Goal: Information Seeking & Learning: Learn about a topic

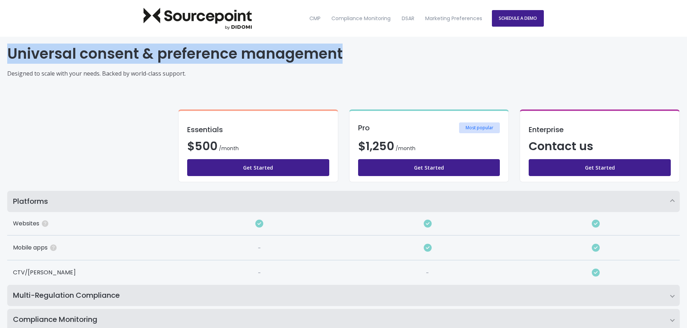
drag, startPoint x: 10, startPoint y: 51, endPoint x: 343, endPoint y: 50, distance: 332.4
click at [343, 50] on h1 "Universal consent & preference management" at bounding box center [343, 53] width 672 height 19
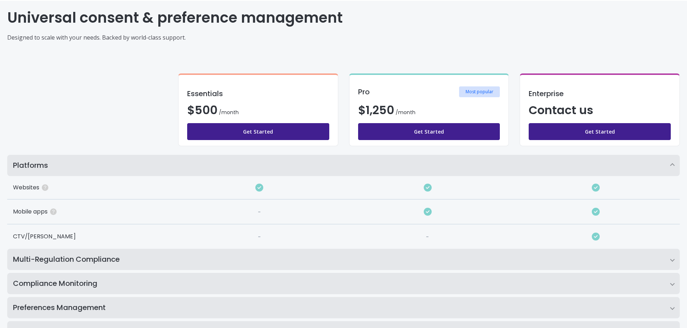
click at [140, 131] on div "Essentials $ 500 8 /month /month Get Started Pro Most popular $ 1,250 16 /month…" at bounding box center [343, 110] width 672 height 90
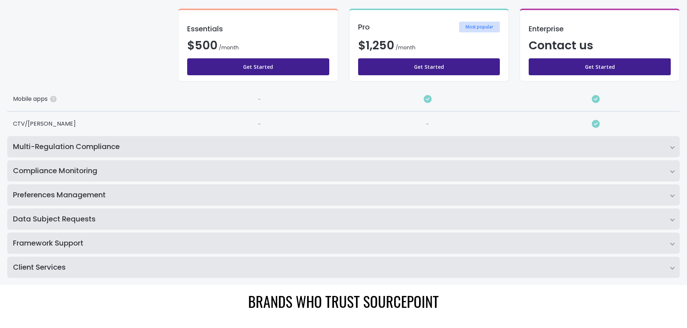
scroll to position [180, 0]
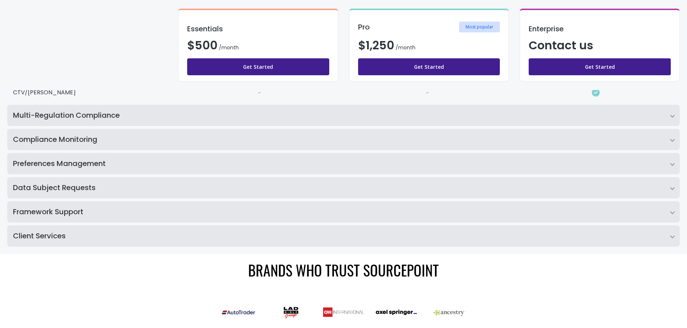
click at [147, 117] on h2 "Multi-Regulation Compliance" at bounding box center [343, 115] width 672 height 21
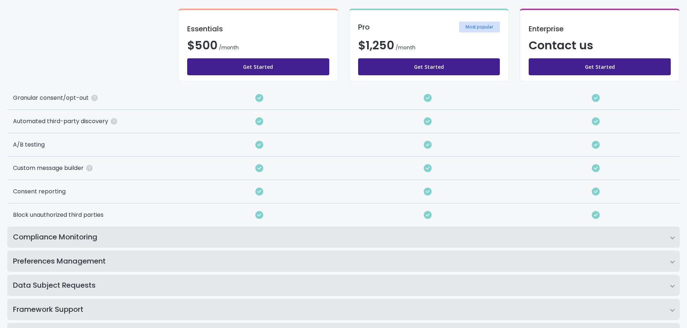
scroll to position [252, 0]
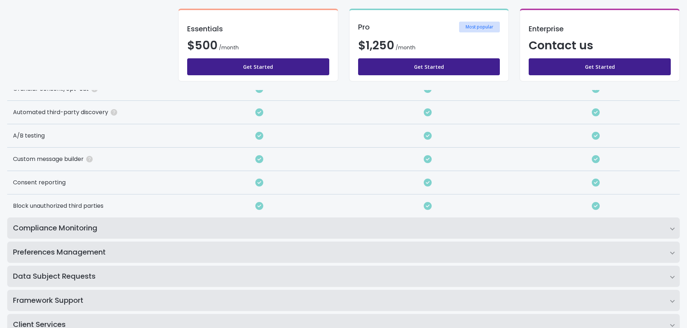
click at [127, 228] on h2 "Compliance Monitoring" at bounding box center [343, 228] width 672 height 21
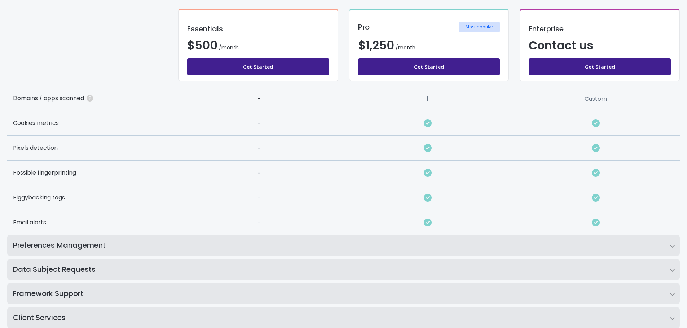
scroll to position [433, 0]
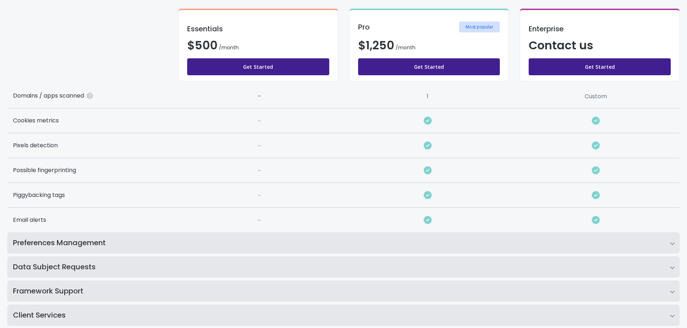
click at [77, 244] on h2 "Preferences Management" at bounding box center [343, 243] width 672 height 21
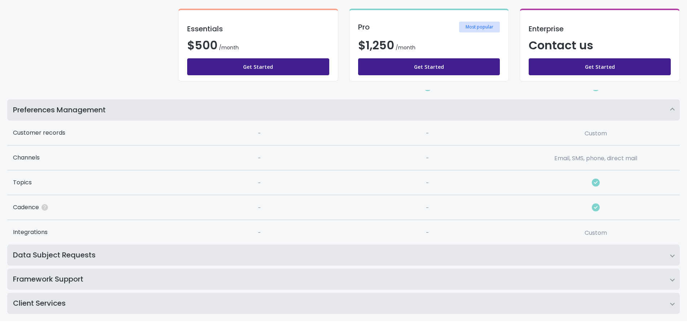
scroll to position [577, 0]
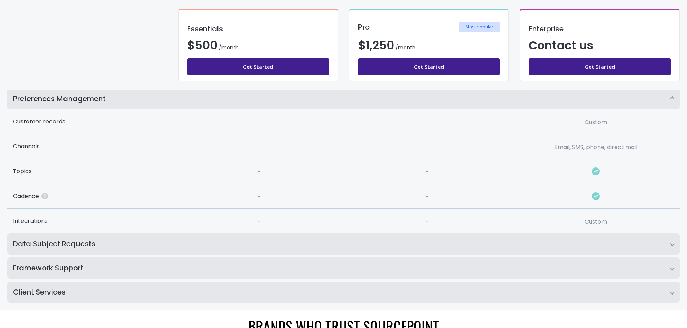
click at [224, 243] on h2 "Data Subject Requests" at bounding box center [343, 244] width 672 height 21
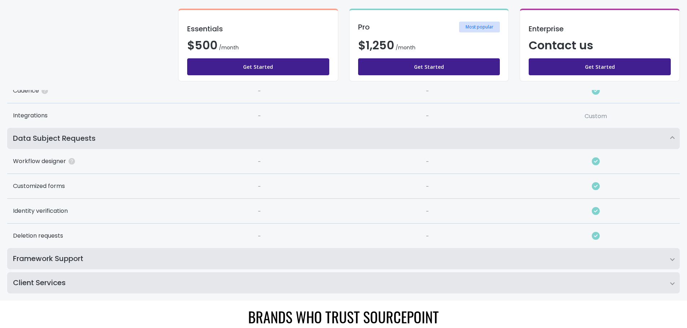
scroll to position [685, 0]
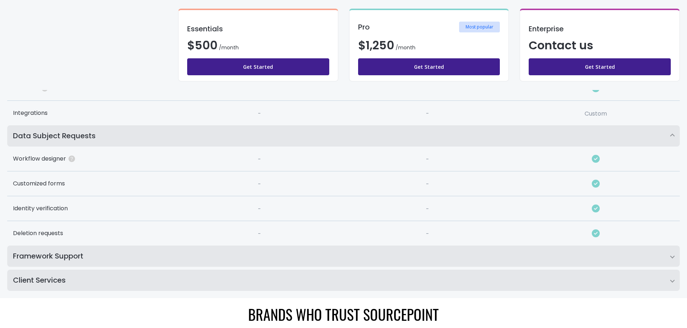
click at [118, 260] on h2 "Framework Support" at bounding box center [343, 256] width 672 height 21
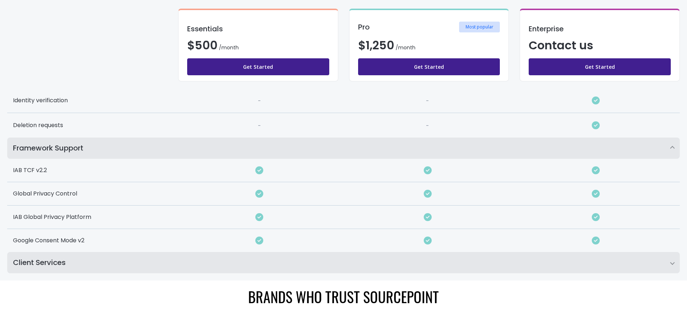
scroll to position [829, 0]
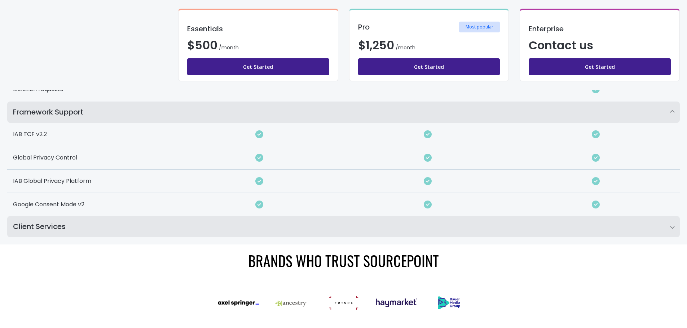
click at [103, 231] on h2 "Client Services" at bounding box center [343, 226] width 672 height 21
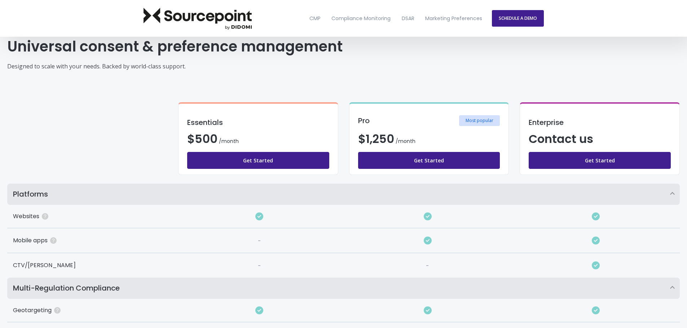
scroll to position [0, 0]
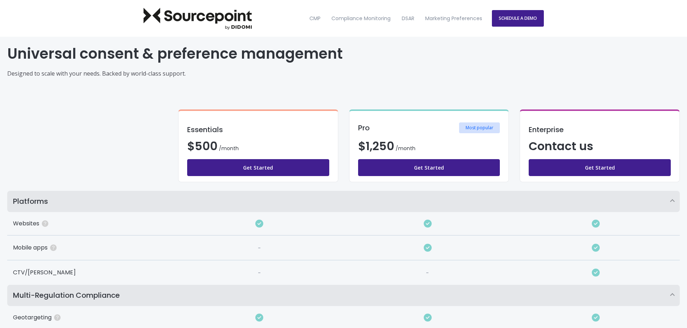
click at [441, 127] on div "Pro Most popular" at bounding box center [429, 128] width 142 height 11
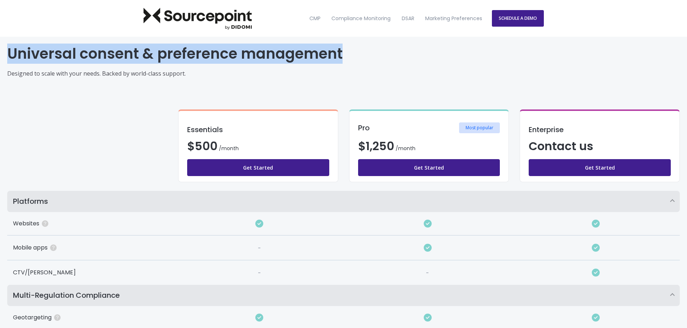
drag, startPoint x: 12, startPoint y: 50, endPoint x: 373, endPoint y: 62, distance: 361.4
click at [373, 62] on h1 "Universal consent & preference management" at bounding box center [343, 53] width 672 height 19
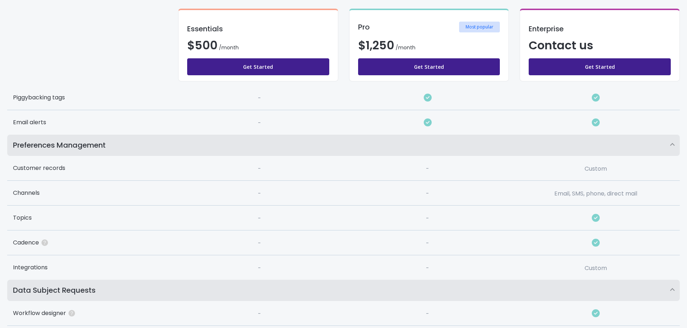
scroll to position [541, 0]
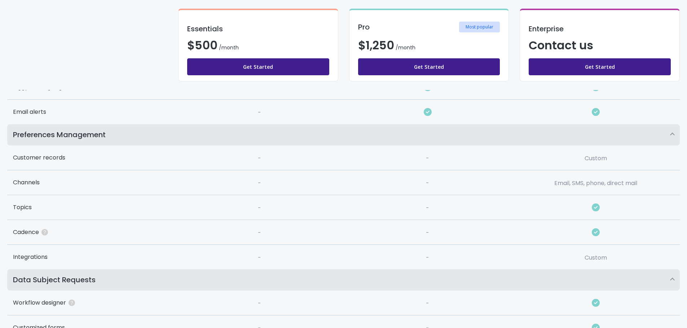
click at [43, 160] on div "Customer records" at bounding box center [91, 158] width 168 height 25
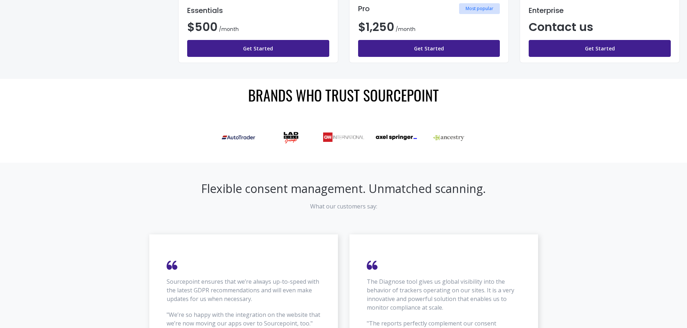
scroll to position [1082, 0]
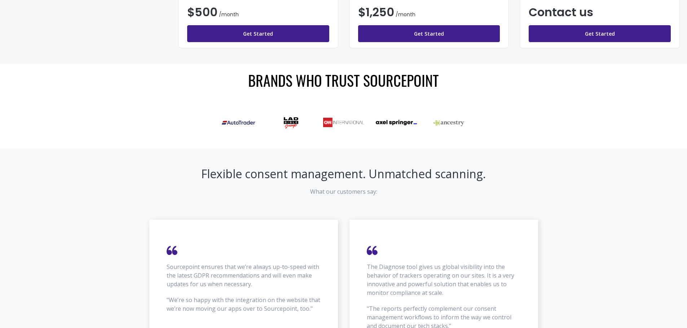
click at [70, 121] on div at bounding box center [343, 122] width 687 height 51
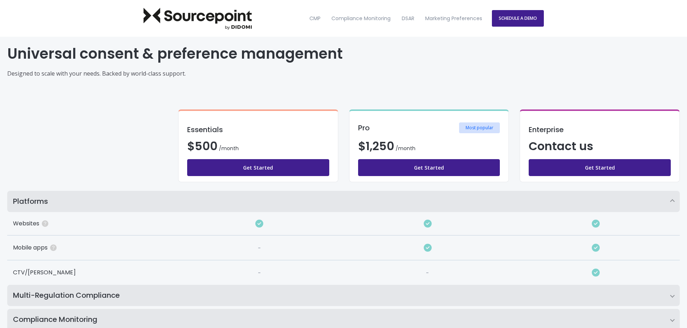
click at [253, 81] on div "Universal consent & preference management Designed to scale with your needs. Ba…" at bounding box center [343, 236] width 687 height 398
